Goal: Understand process/instructions

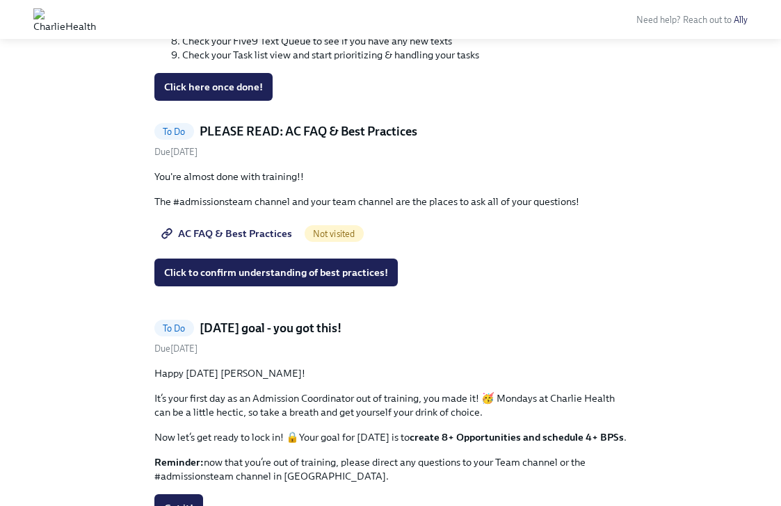
scroll to position [1429, 0]
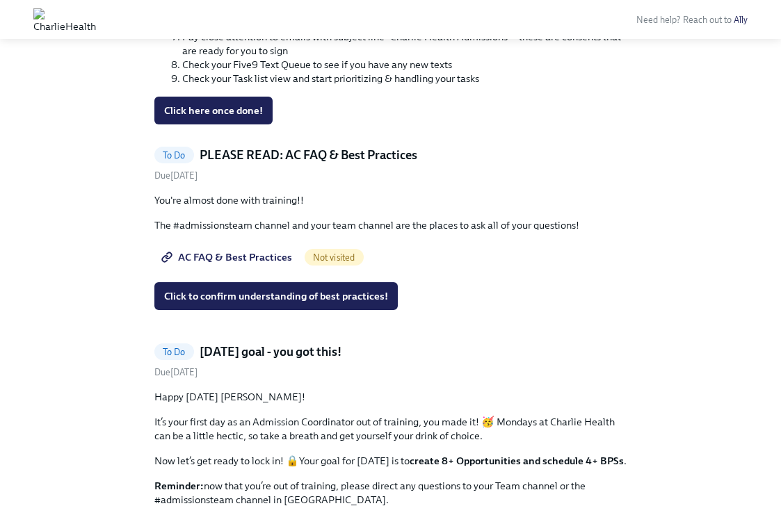
click at [227, 257] on span "AC FAQ & Best Practices" at bounding box center [228, 257] width 128 height 14
click at [336, 287] on button "Click to confirm understanding of best practices!" at bounding box center [275, 296] width 243 height 28
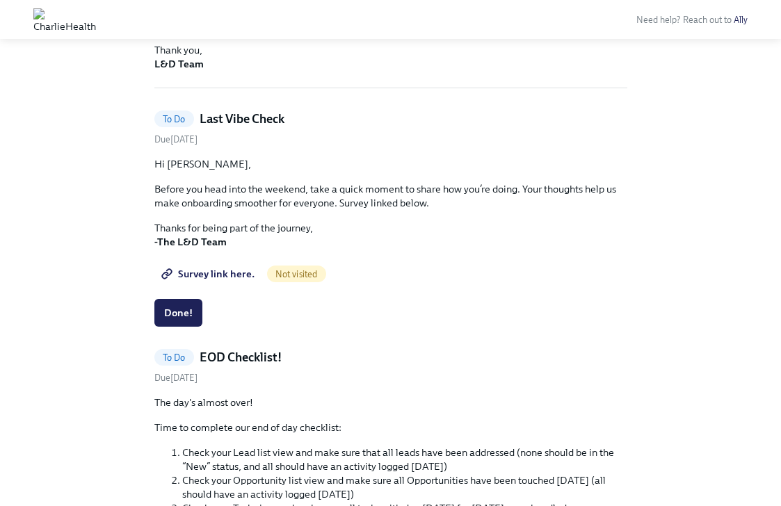
scroll to position [329, 0]
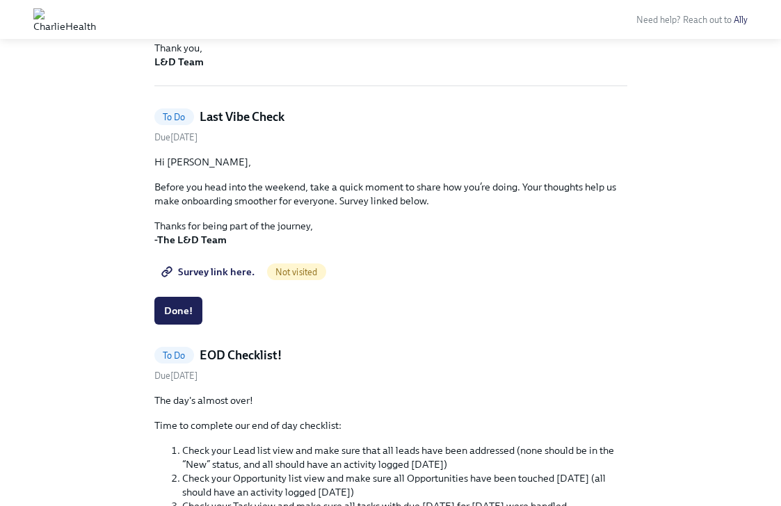
click at [225, 275] on span "Survey link here." at bounding box center [209, 272] width 90 height 14
click at [183, 305] on span "Done!" at bounding box center [178, 311] width 29 height 14
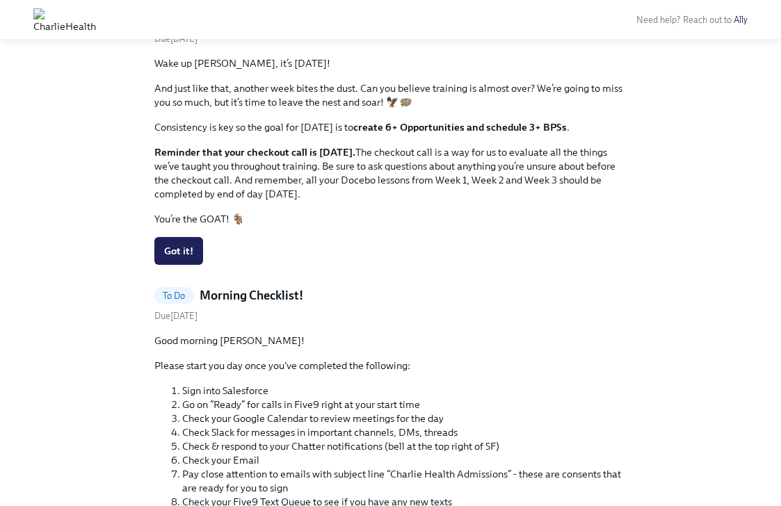
scroll to position [939, 0]
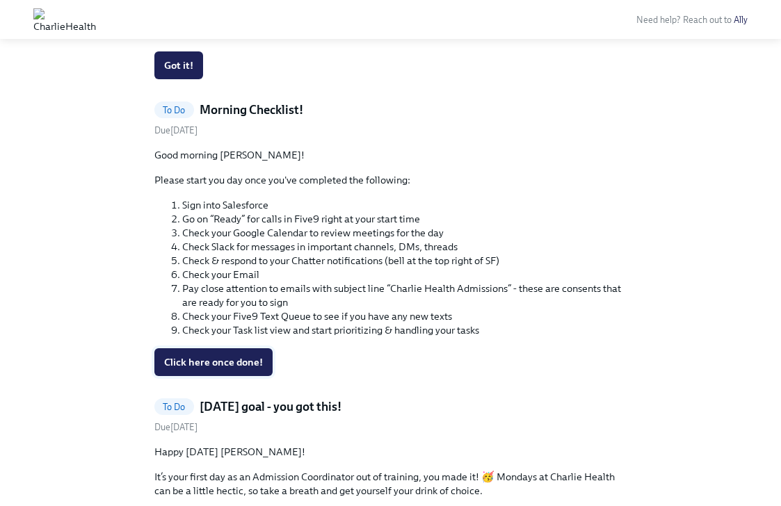
click at [202, 356] on span "Click here once done!" at bounding box center [213, 363] width 99 height 14
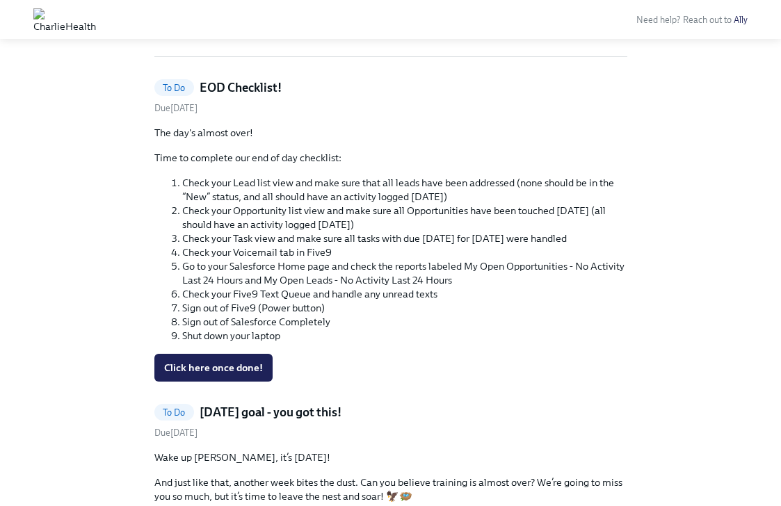
scroll to position [298, 0]
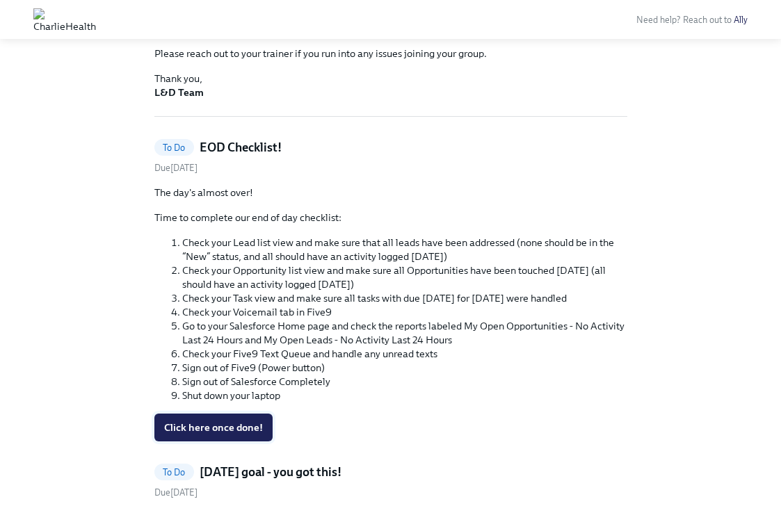
click at [209, 429] on span "Click here once done!" at bounding box center [213, 428] width 99 height 14
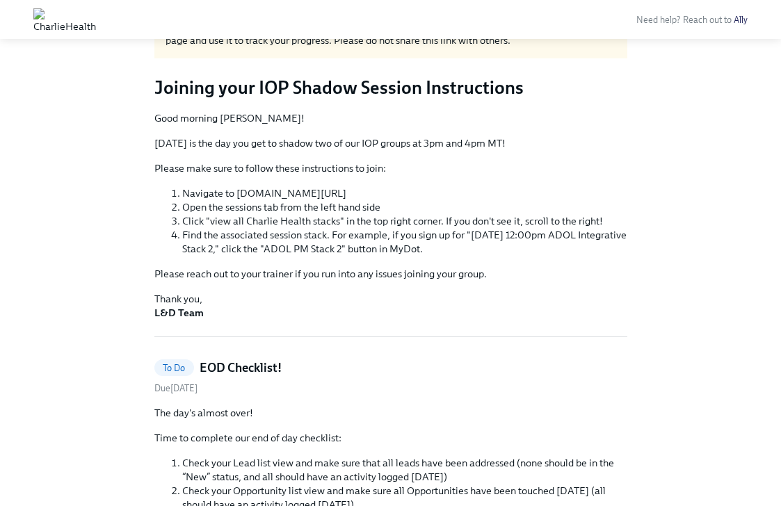
scroll to position [0, 0]
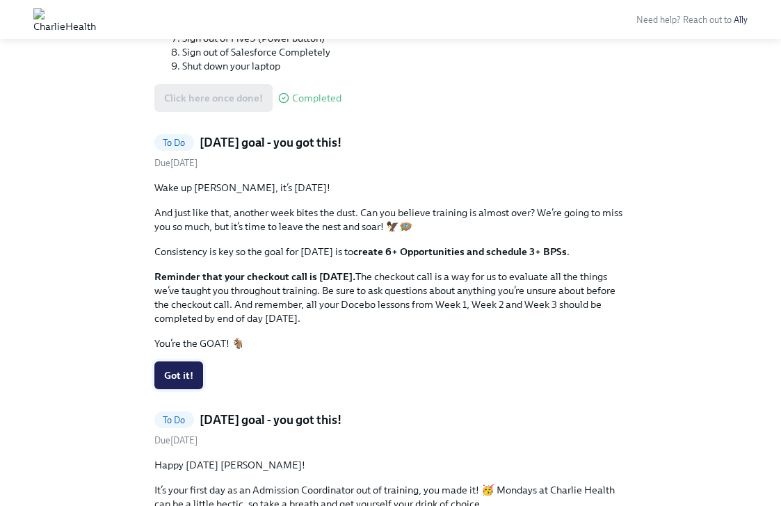
click at [187, 386] on button "Got it!" at bounding box center [178, 376] width 49 height 28
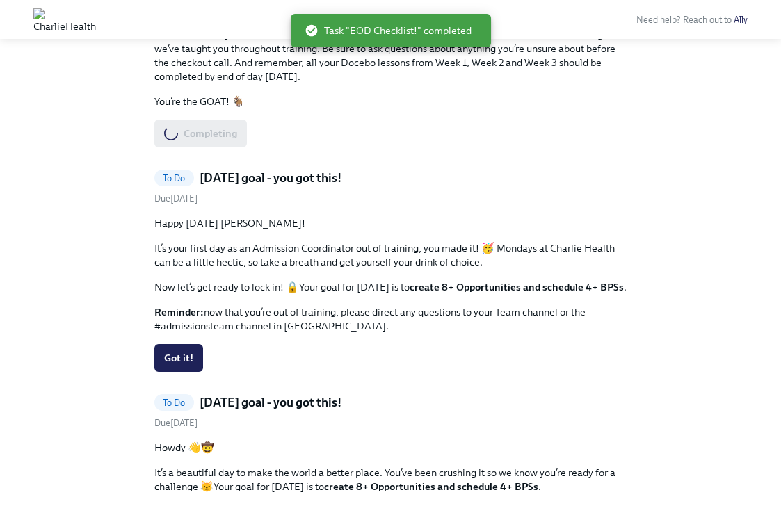
scroll to position [622, 0]
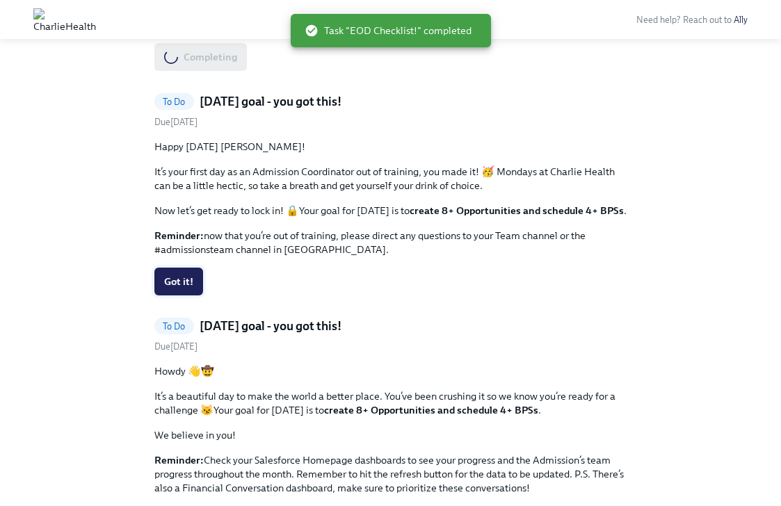
click at [177, 291] on button "Got it!" at bounding box center [178, 282] width 49 height 28
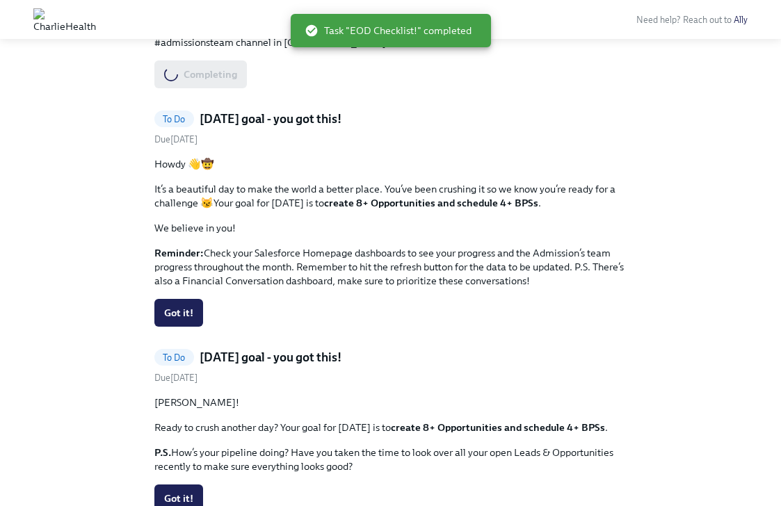
scroll to position [909, 0]
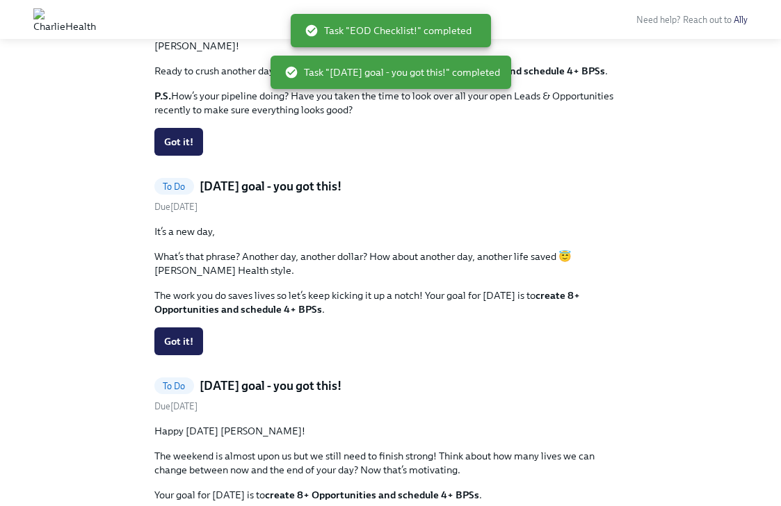
click at [190, 236] on p "It’s a new day," at bounding box center [390, 232] width 473 height 14
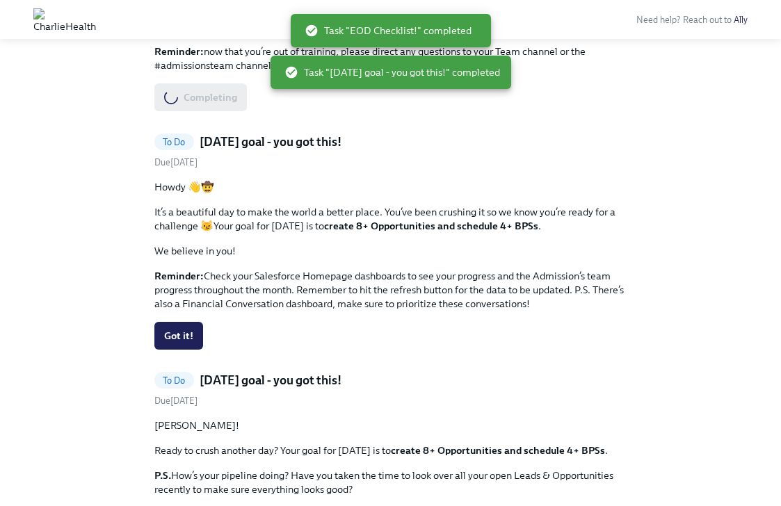
scroll to position [523, 0]
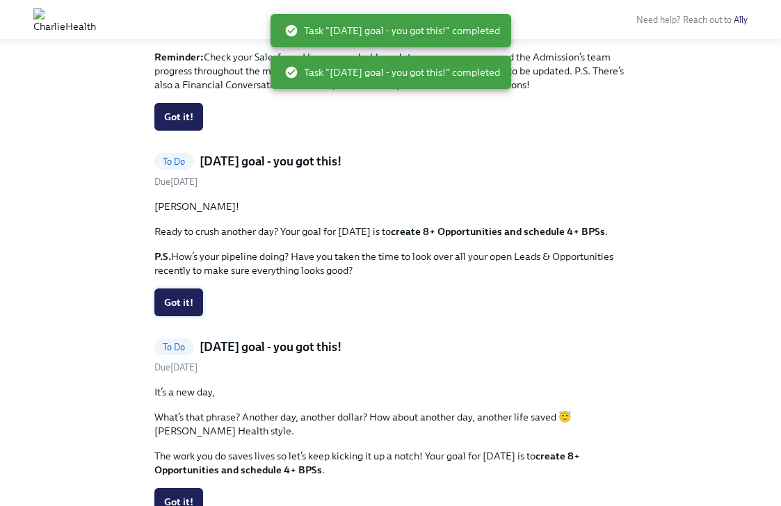
click at [179, 305] on span "Got it!" at bounding box center [178, 303] width 29 height 14
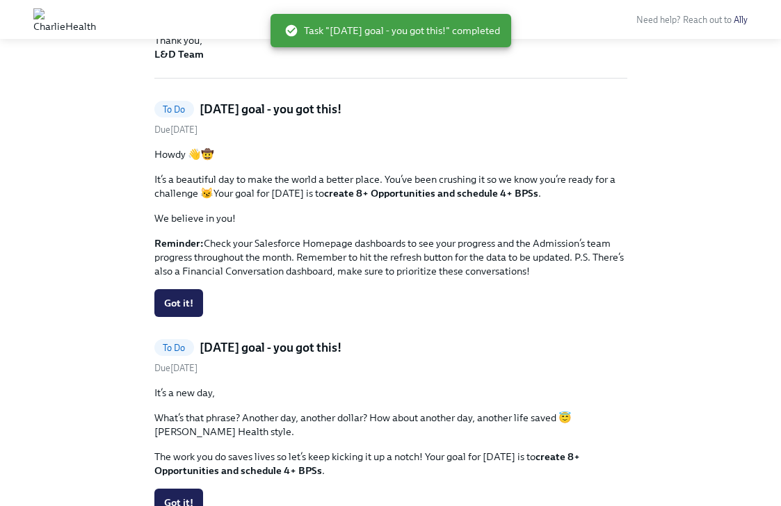
scroll to position [331, 0]
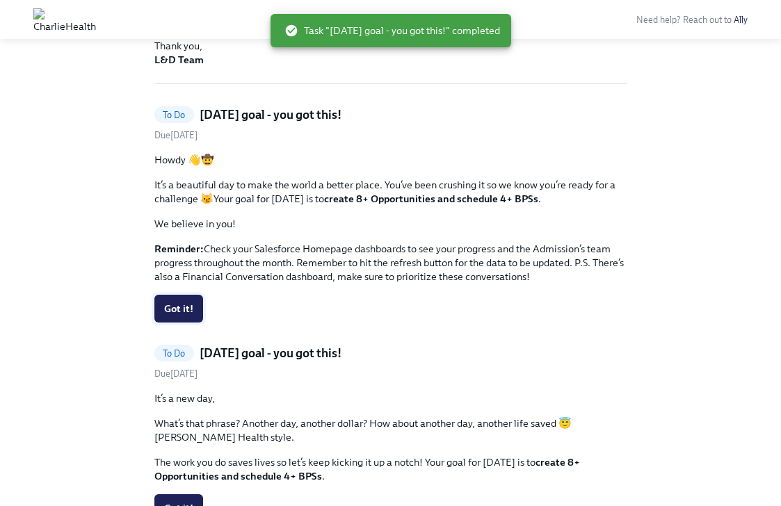
click at [175, 319] on button "Got it!" at bounding box center [178, 309] width 49 height 28
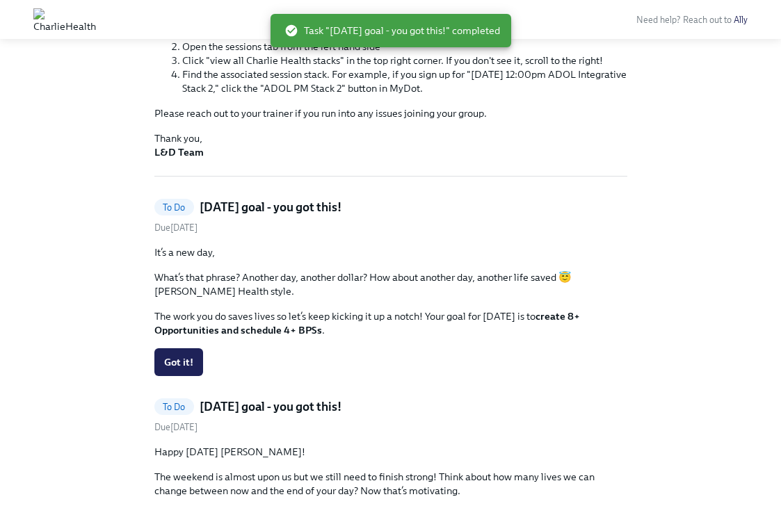
scroll to position [218, 0]
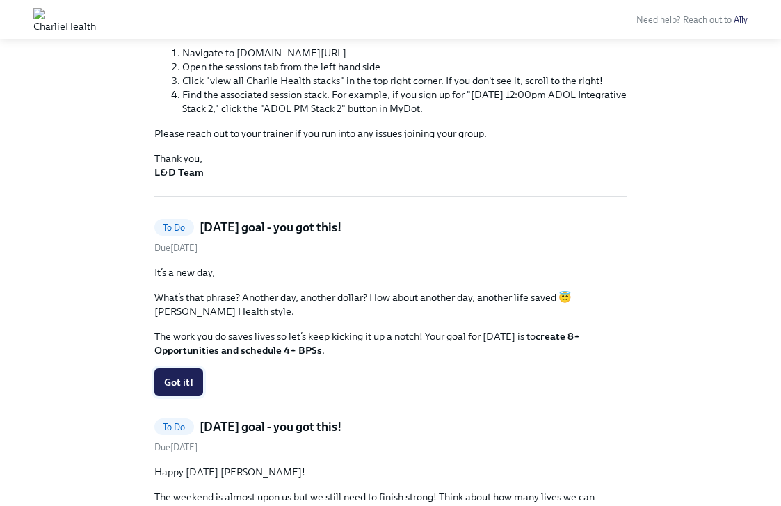
click at [189, 385] on span "Got it!" at bounding box center [178, 383] width 29 height 14
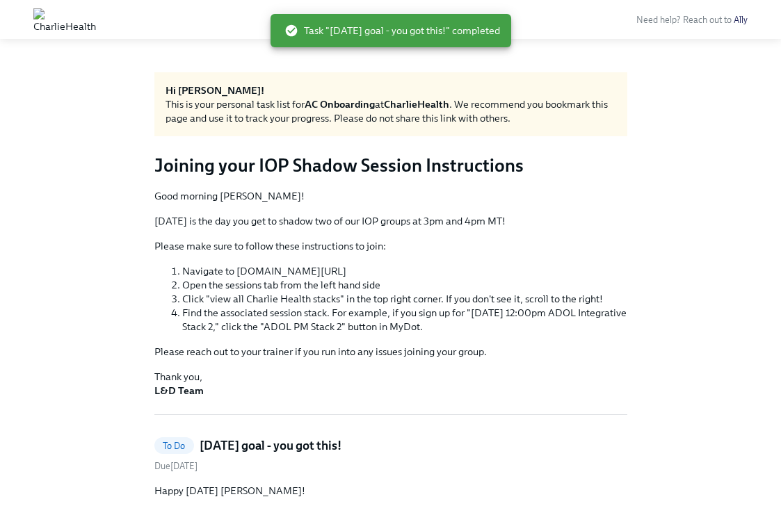
scroll to position [349, 0]
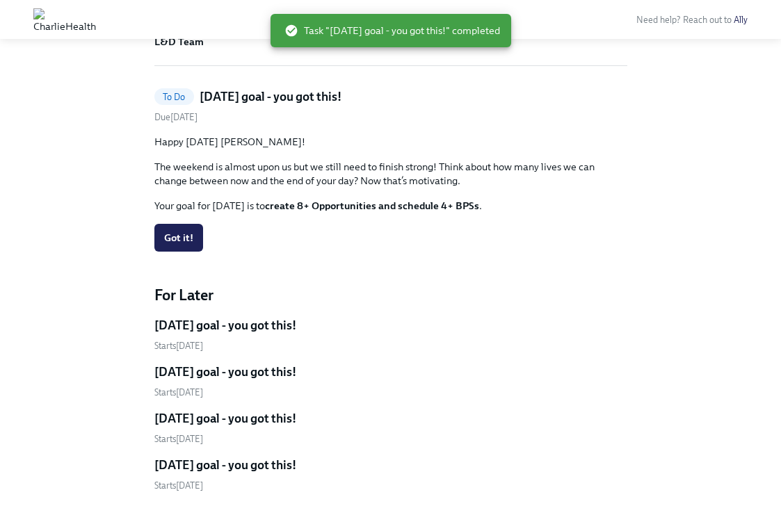
click at [582, 234] on div "Got it!" at bounding box center [390, 238] width 473 height 28
